Goal: Navigation & Orientation: Find specific page/section

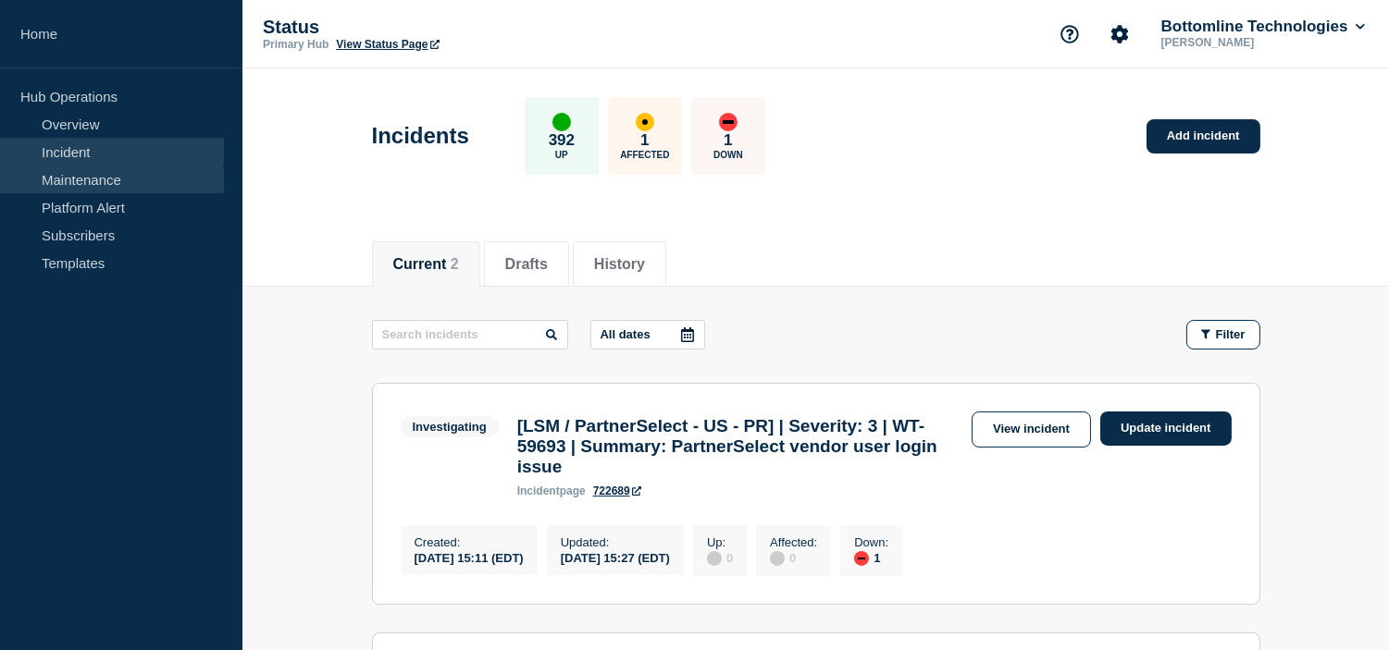
click at [61, 176] on link "Maintenance" at bounding box center [112, 180] width 224 height 28
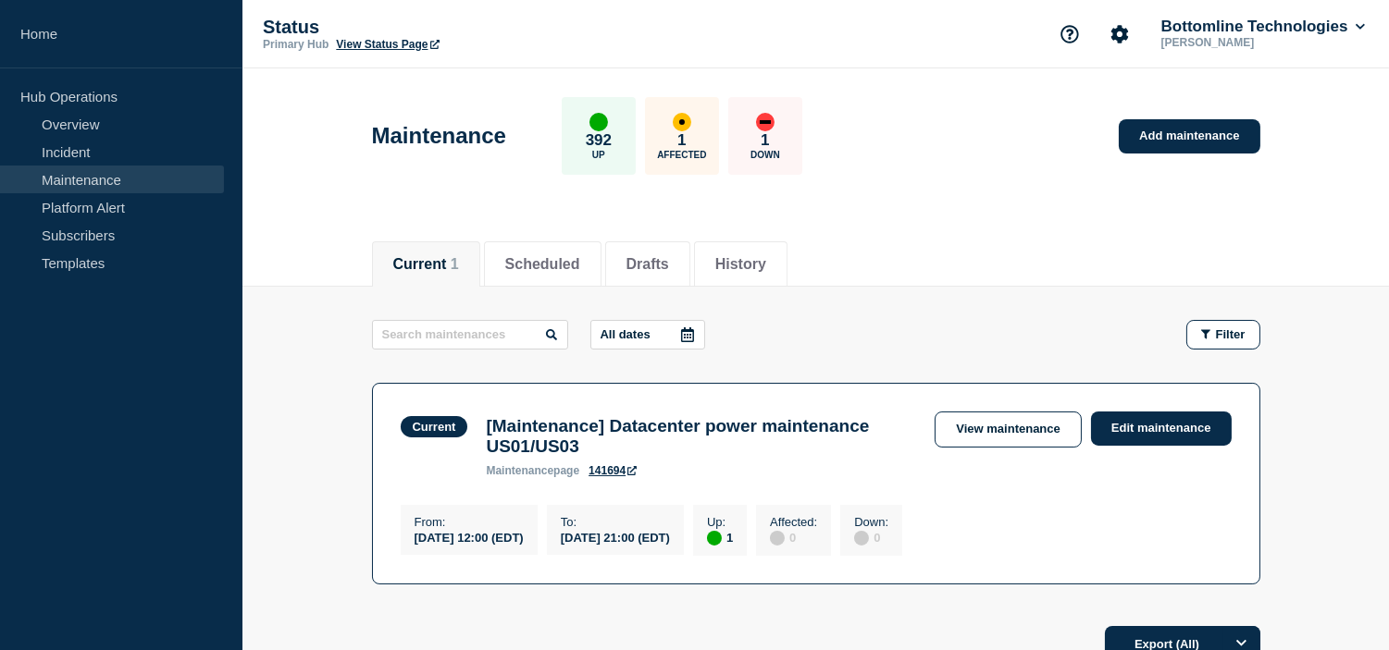
scroll to position [191, 0]
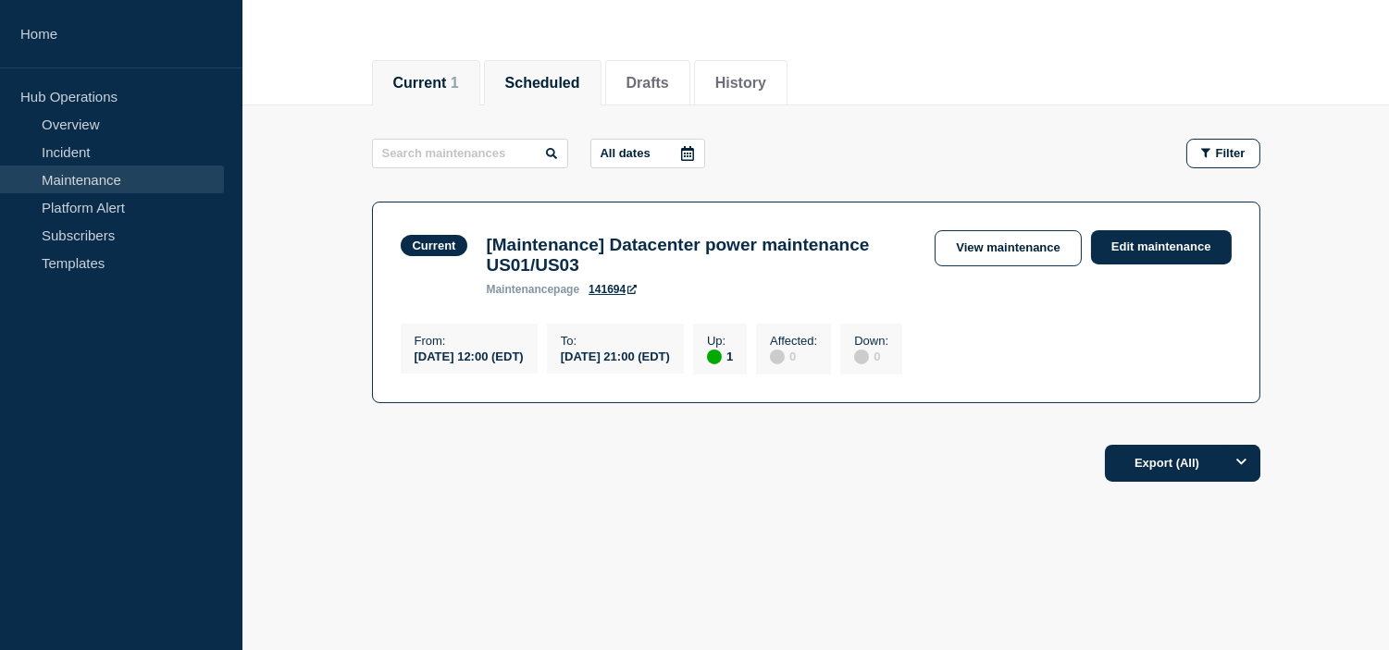
click at [561, 75] on button "Scheduled" at bounding box center [542, 83] width 75 height 17
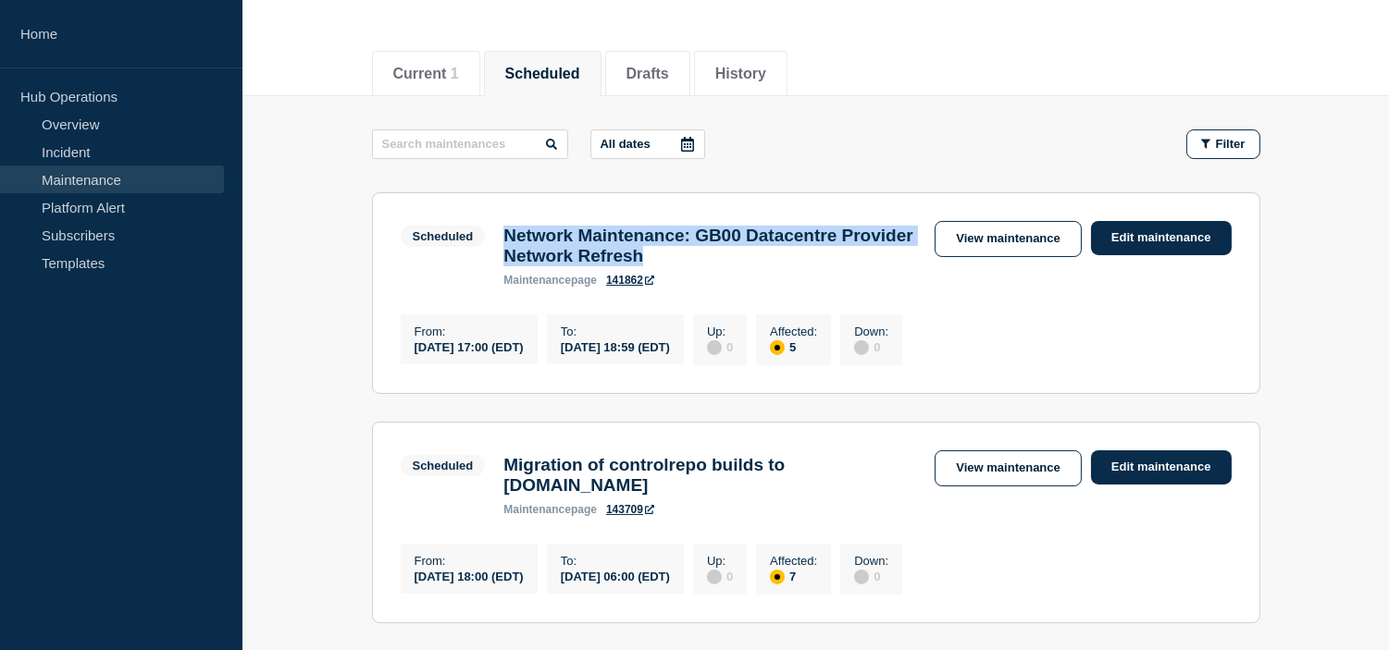
drag, startPoint x: 501, startPoint y: 242, endPoint x: 762, endPoint y: 266, distance: 262.0
click at [762, 266] on div "Network Maintenance: GB00 Datacentre Provider Network Refresh maintenance page …" at bounding box center [709, 256] width 431 height 61
click at [432, 78] on button "Current 1" at bounding box center [426, 74] width 66 height 17
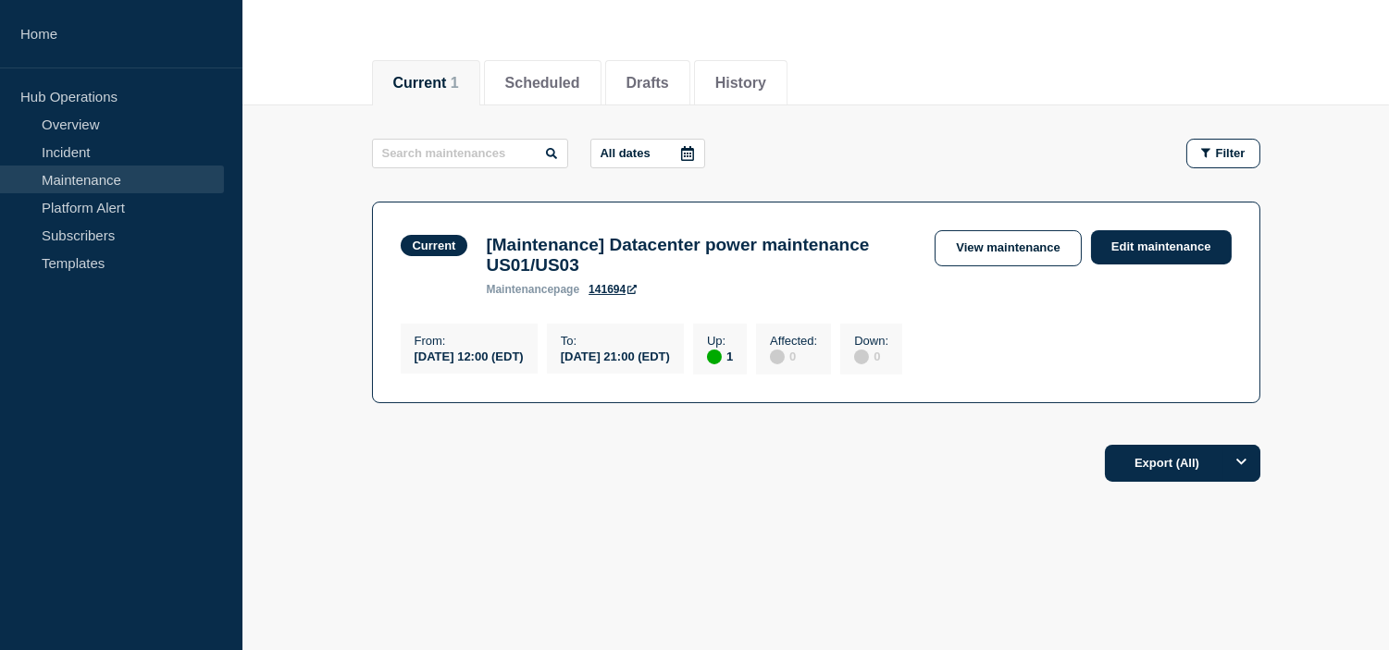
drag, startPoint x: 552, startPoint y: 80, endPoint x: 569, endPoint y: 146, distance: 67.8
click at [552, 80] on button "Scheduled" at bounding box center [542, 83] width 75 height 17
